Goal: Check status: Check status

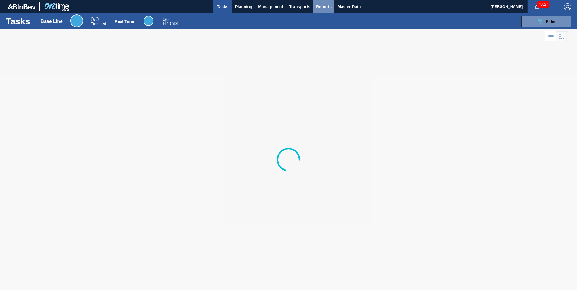
click at [318, 7] on span "Reports" at bounding box center [324, 6] width 16 height 7
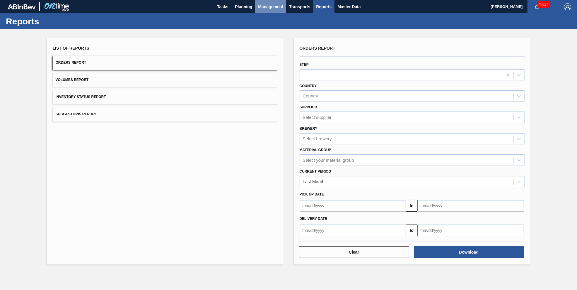
click at [280, 7] on span "Management" at bounding box center [270, 6] width 25 height 7
click at [277, 27] on li "Critical Items" at bounding box center [271, 29] width 40 height 9
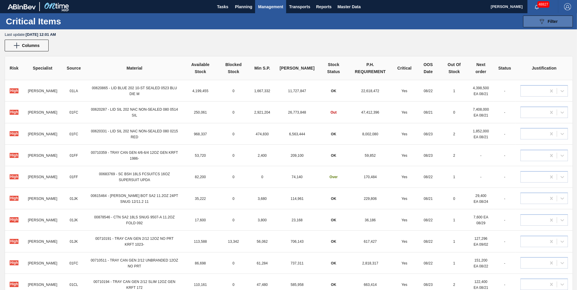
click at [548, 23] on span "Filter" at bounding box center [553, 21] width 10 height 5
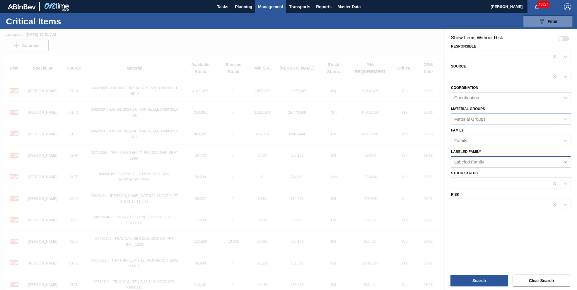
click at [565, 161] on icon at bounding box center [566, 162] width 6 height 6
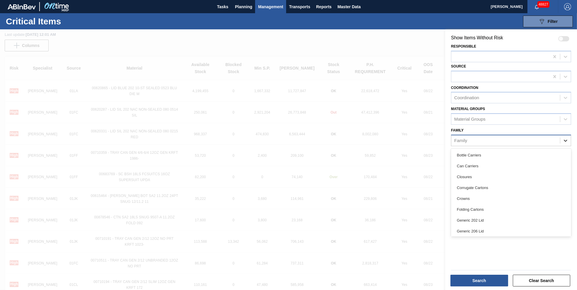
click at [566, 138] on icon at bounding box center [566, 140] width 6 height 6
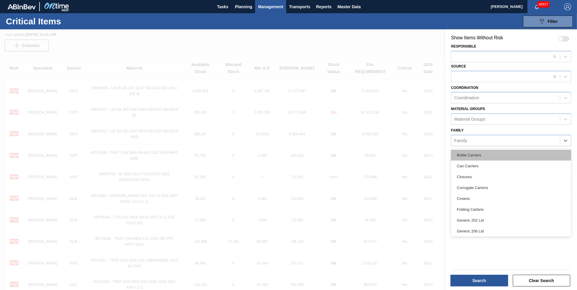
click at [487, 153] on div "Bottle Carriers" at bounding box center [511, 154] width 120 height 11
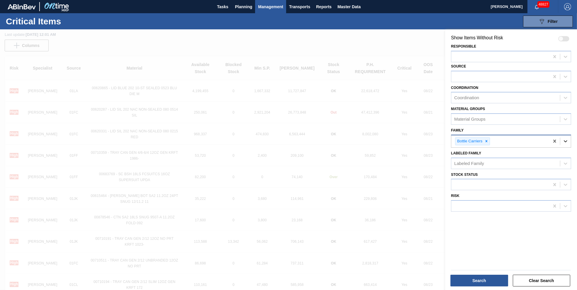
click at [568, 139] on icon at bounding box center [566, 141] width 6 height 6
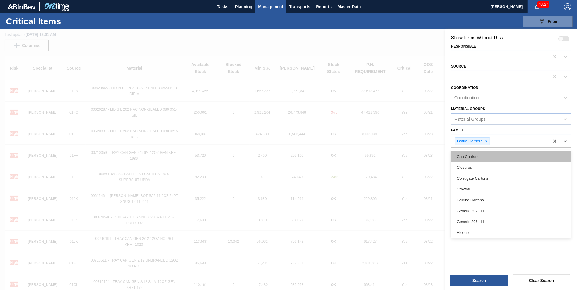
click at [514, 155] on div "Can Carriers" at bounding box center [511, 156] width 120 height 11
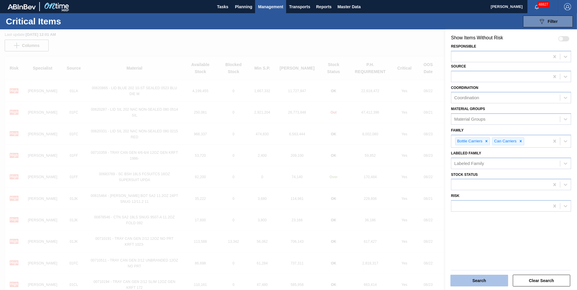
click at [482, 284] on button "Search" at bounding box center [480, 280] width 58 height 12
